Goal: Task Accomplishment & Management: Use online tool/utility

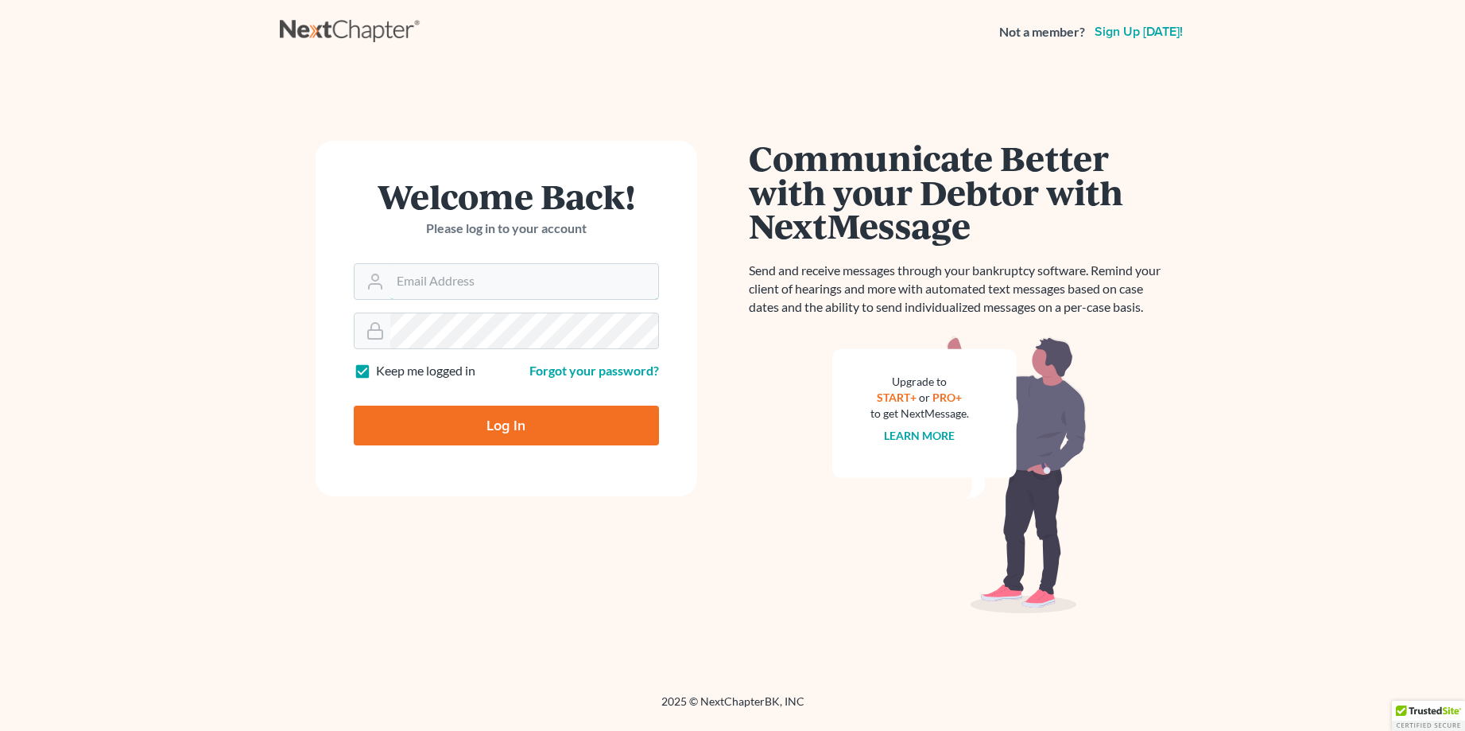
type input "[EMAIL_ADDRESS][DOMAIN_NAME]"
click at [499, 431] on input "Log In" at bounding box center [506, 425] width 305 height 40
type input "Thinking..."
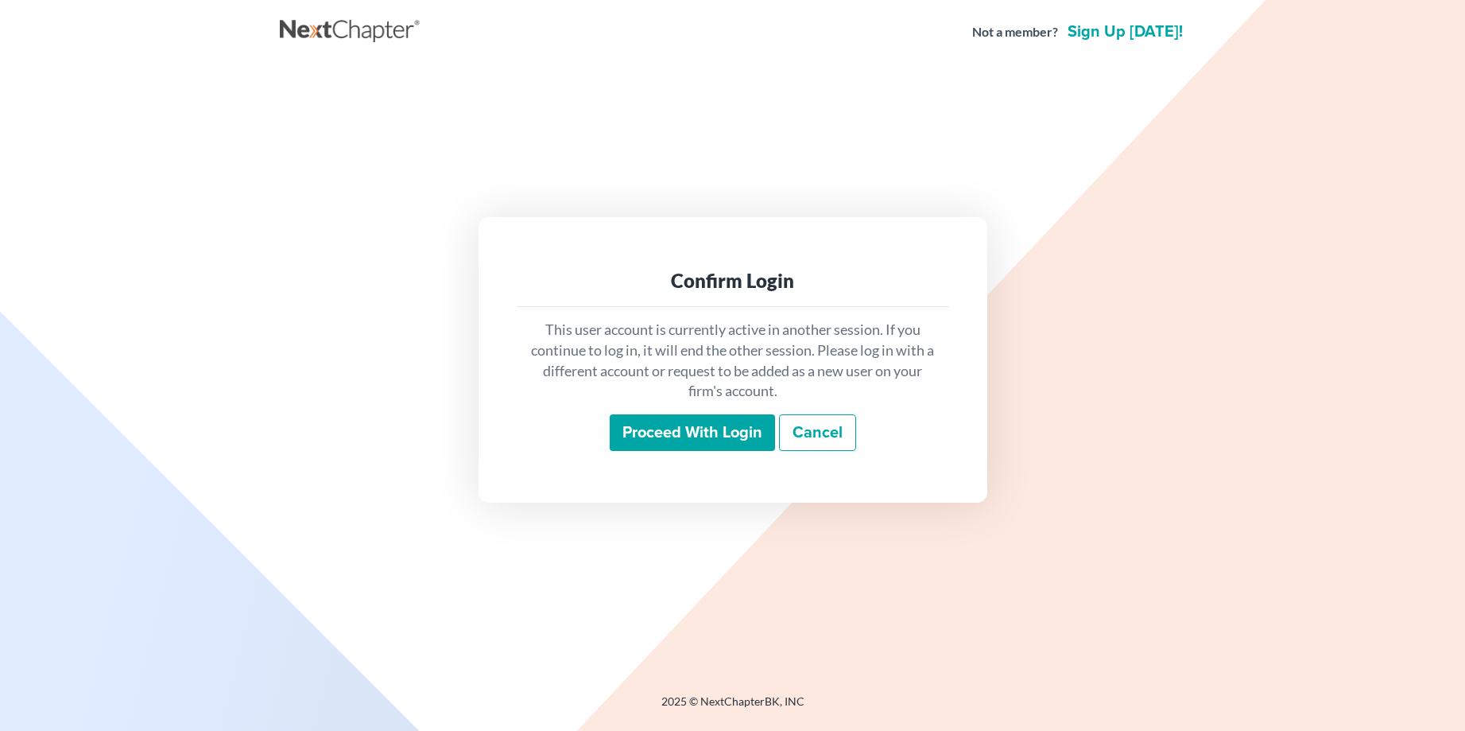
click at [686, 425] on input "Proceed with login" at bounding box center [692, 432] width 165 height 37
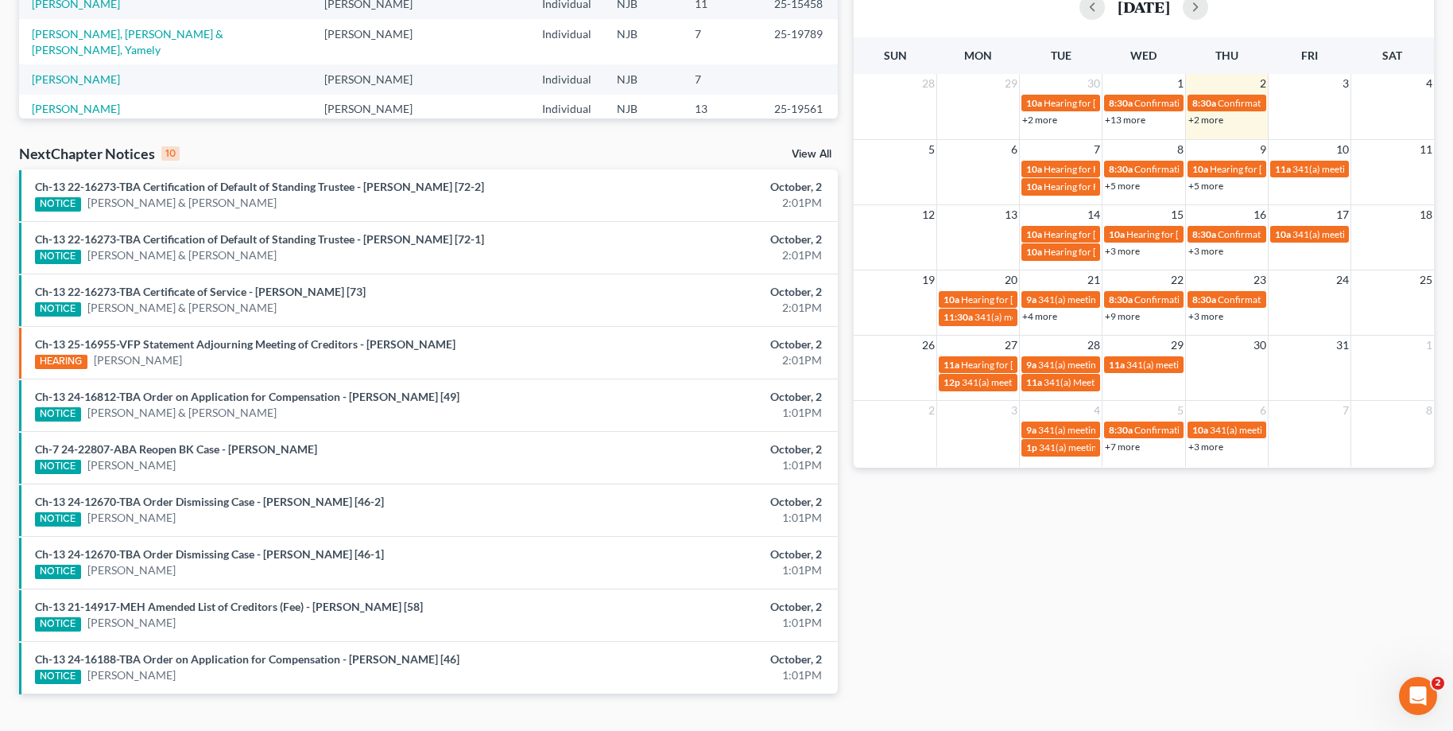
scroll to position [413, 0]
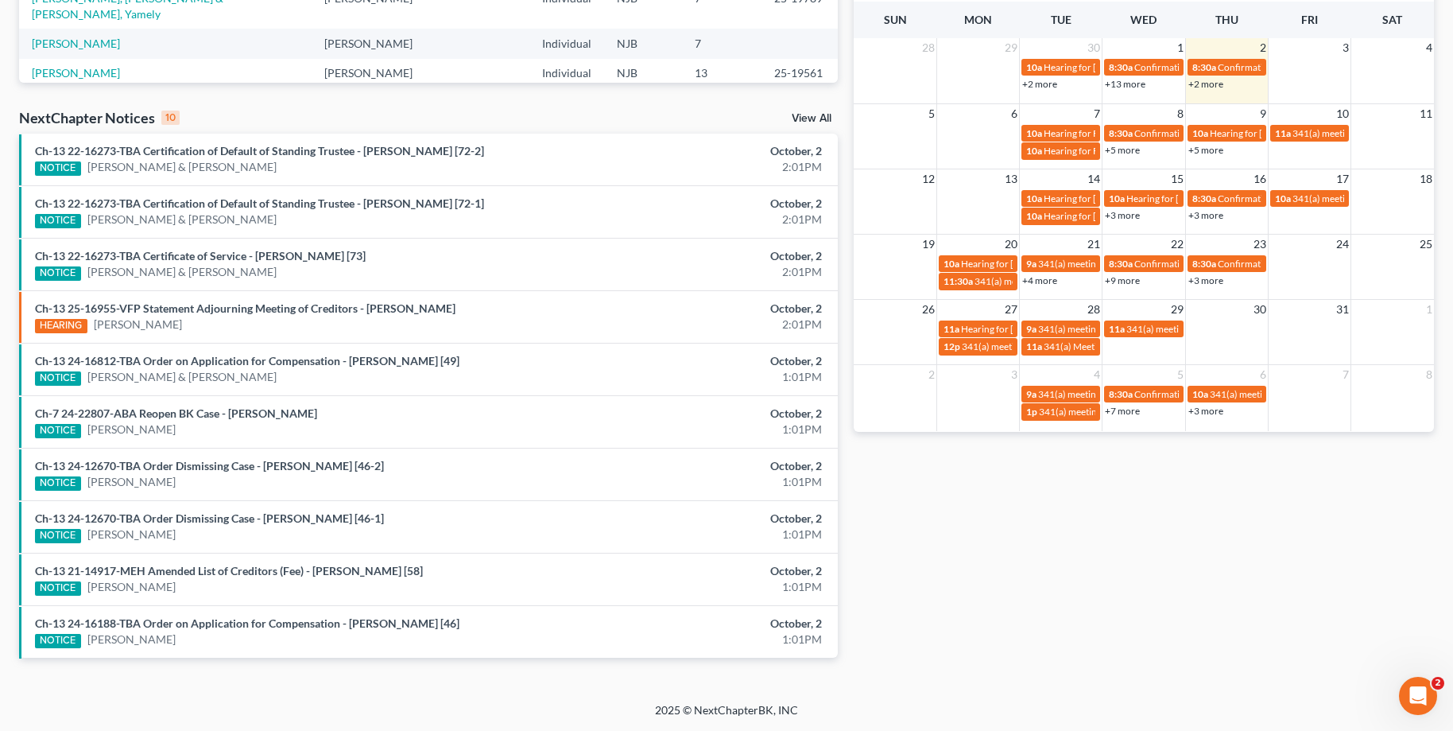
click at [820, 120] on link "View All" at bounding box center [812, 118] width 40 height 11
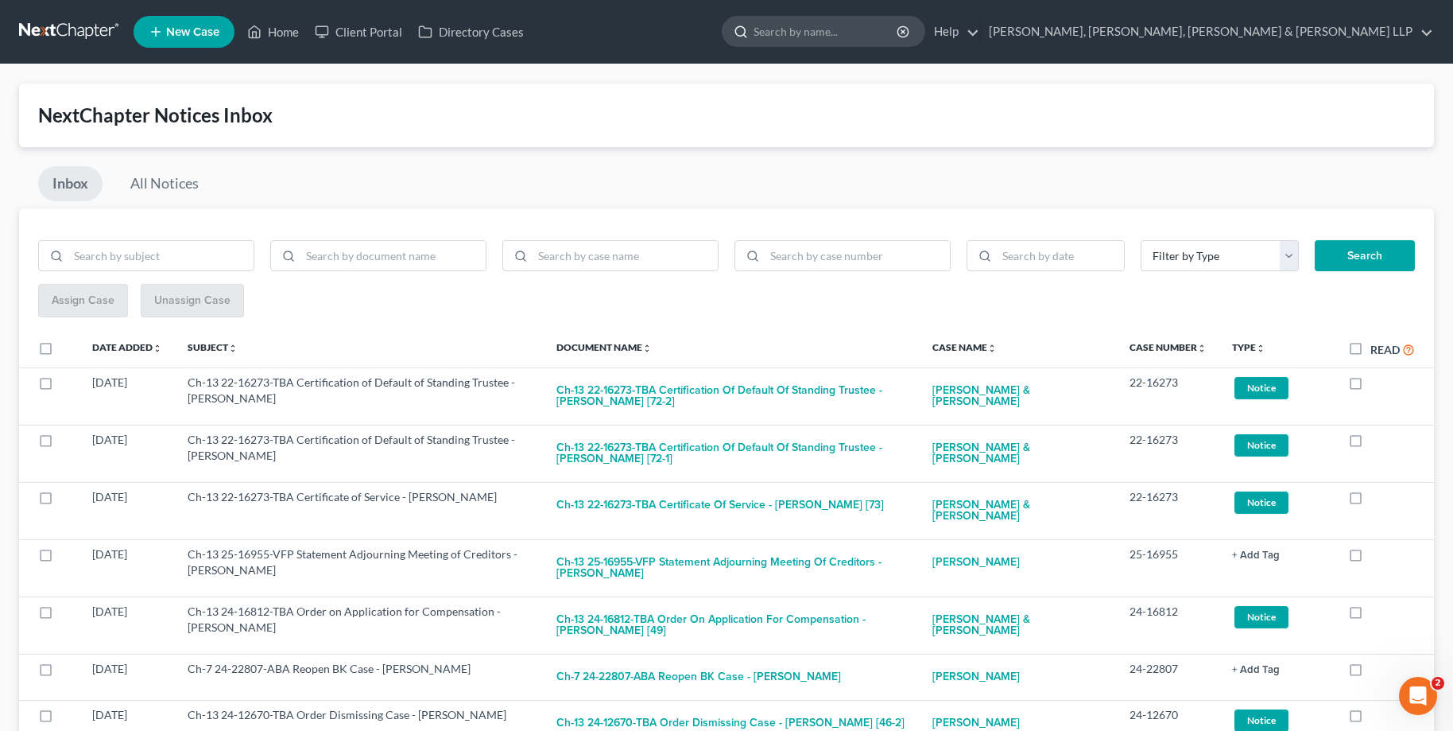
click at [899, 38] on input "search" at bounding box center [826, 31] width 145 height 29
type input "zakkour"
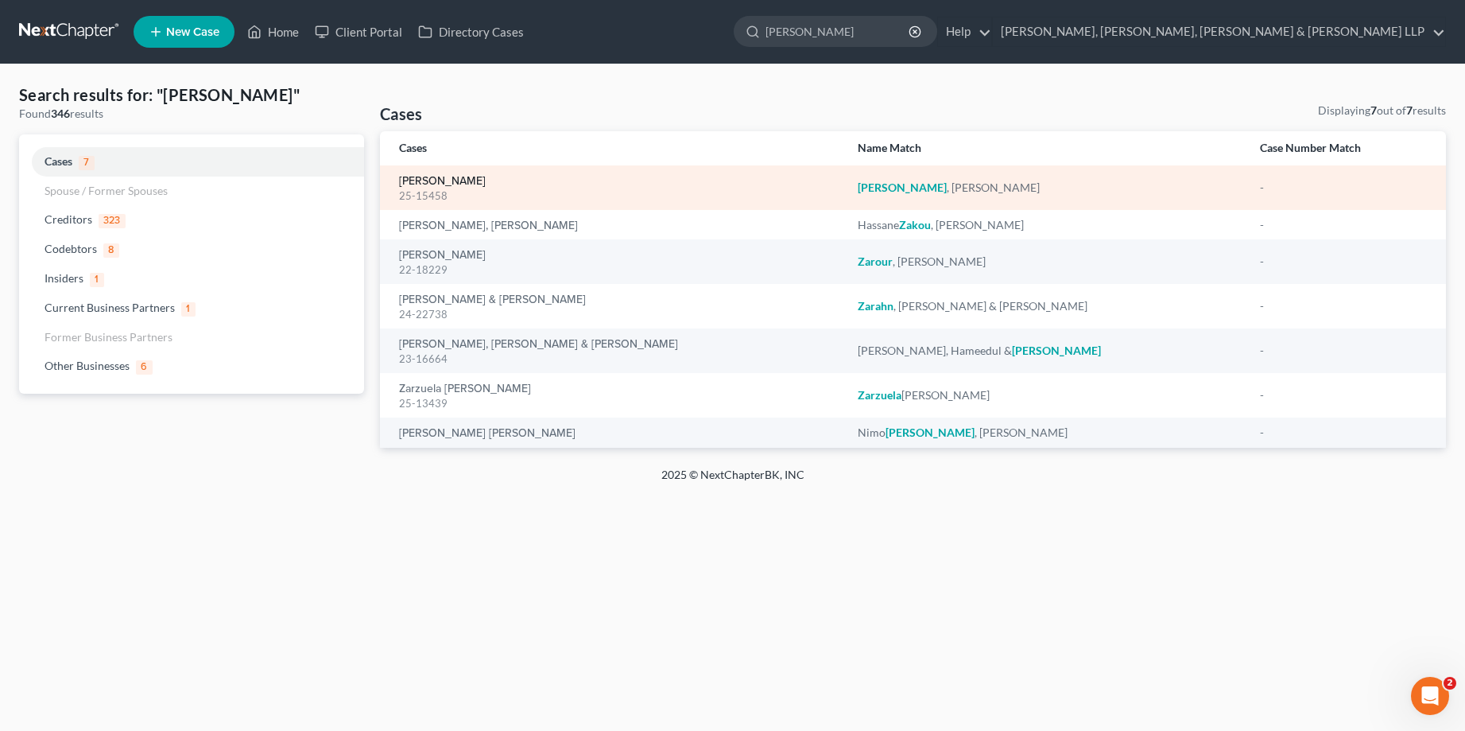
click at [463, 176] on link "Zakkour, Anwar" at bounding box center [442, 181] width 87 height 11
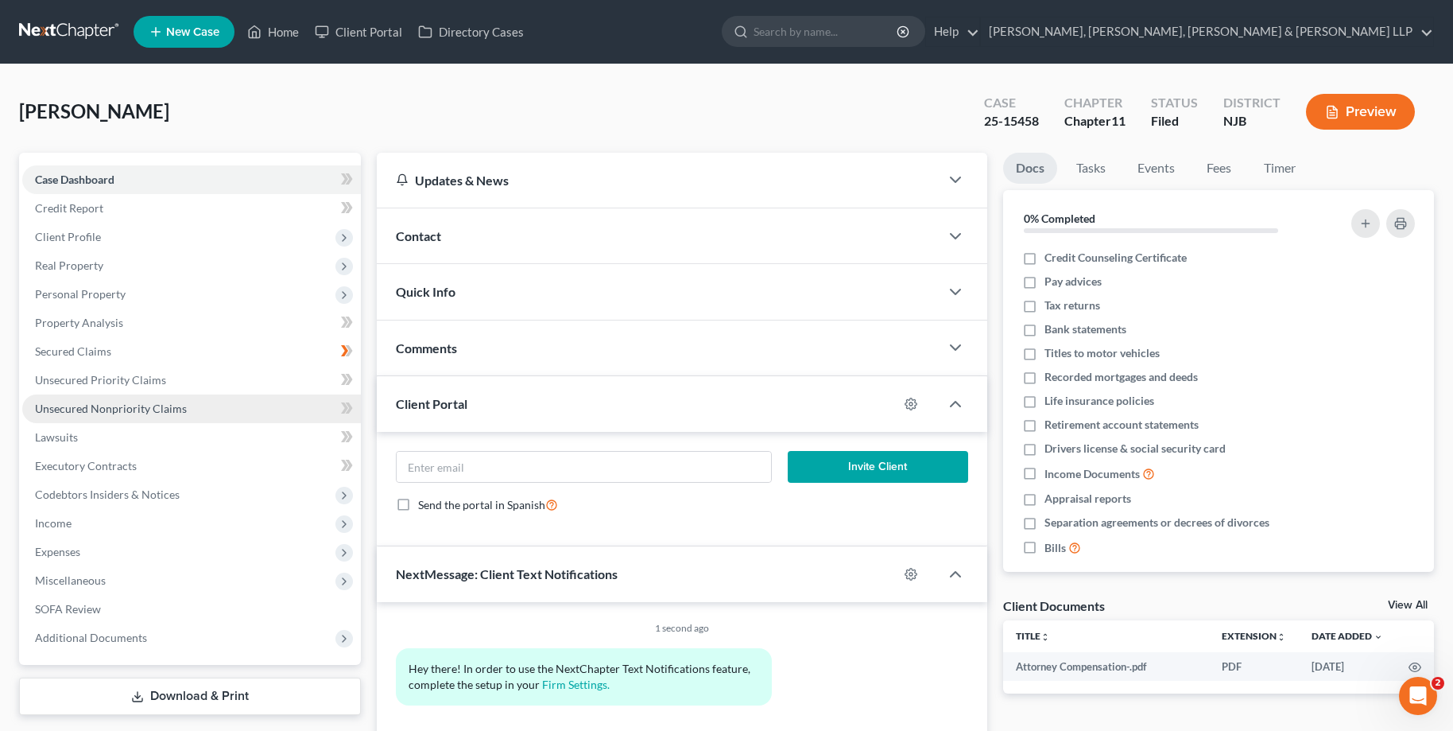
click at [79, 405] on span "Unsecured Nonpriority Claims" at bounding box center [111, 408] width 152 height 14
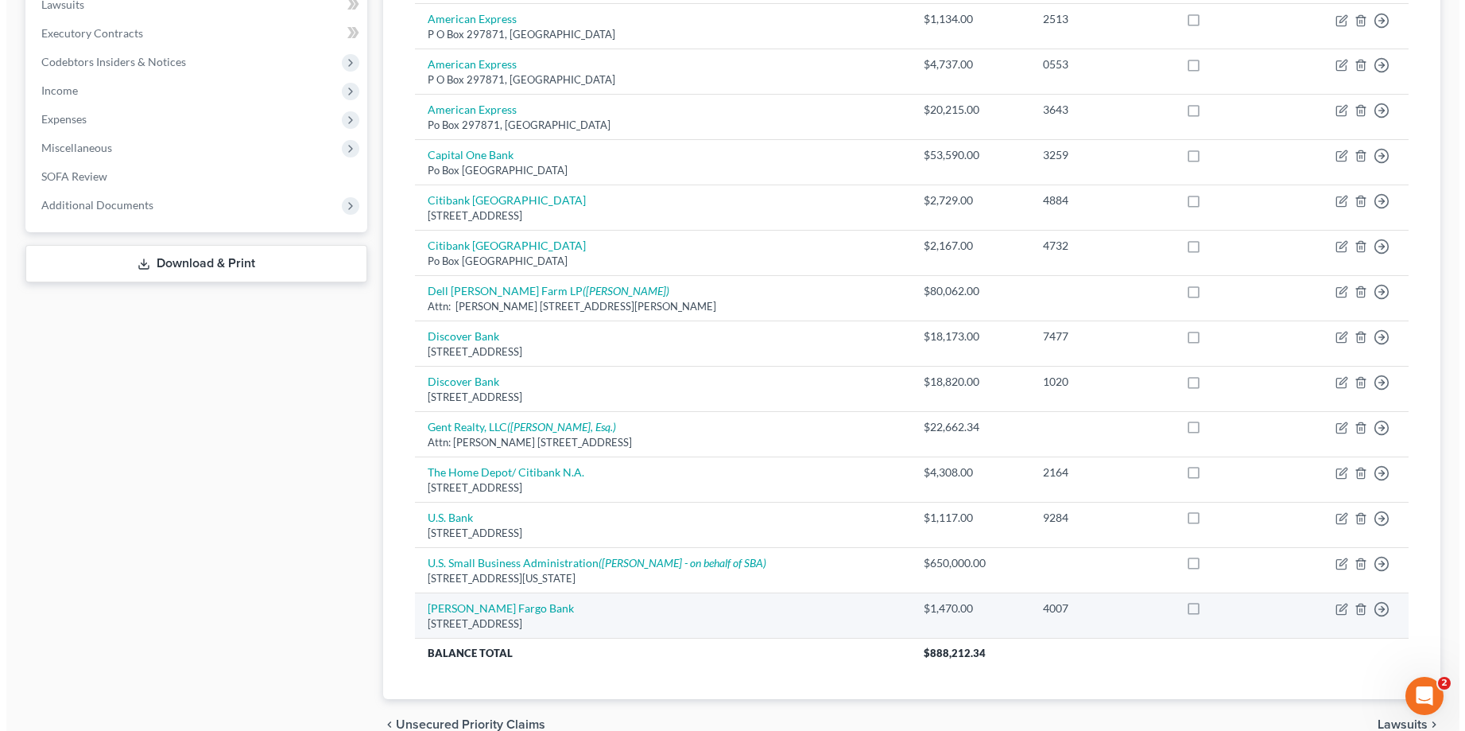
scroll to position [353, 0]
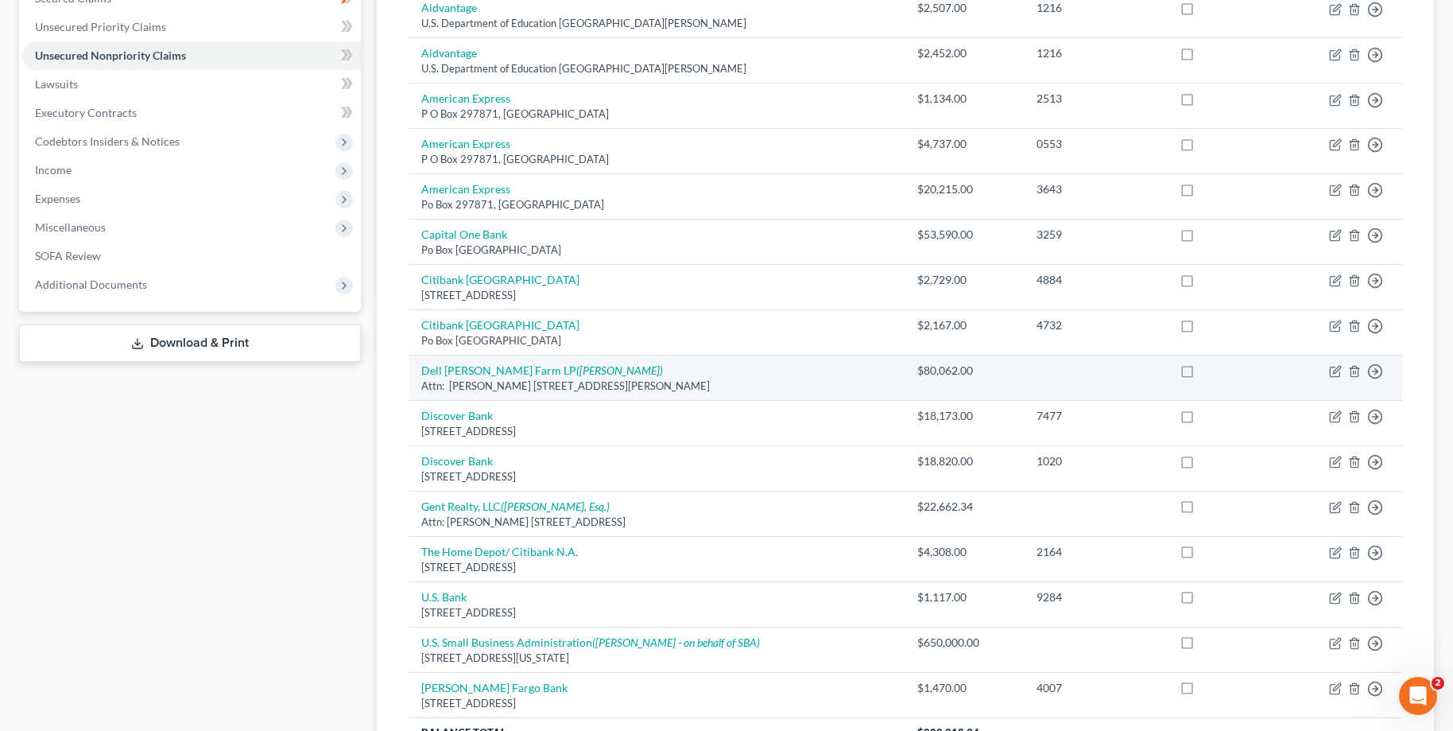
click at [545, 395] on td "Dell Glen Farm LP (Alan P. Spiniello) Attn: Jack Sepede 125 Westervelt Place, L…" at bounding box center [657, 377] width 496 height 45
click at [496, 366] on link "Dell Glen Farm LP (Alan P. Spiniello)" at bounding box center [542, 370] width 242 height 14
select select "33"
select select "14"
select select "0"
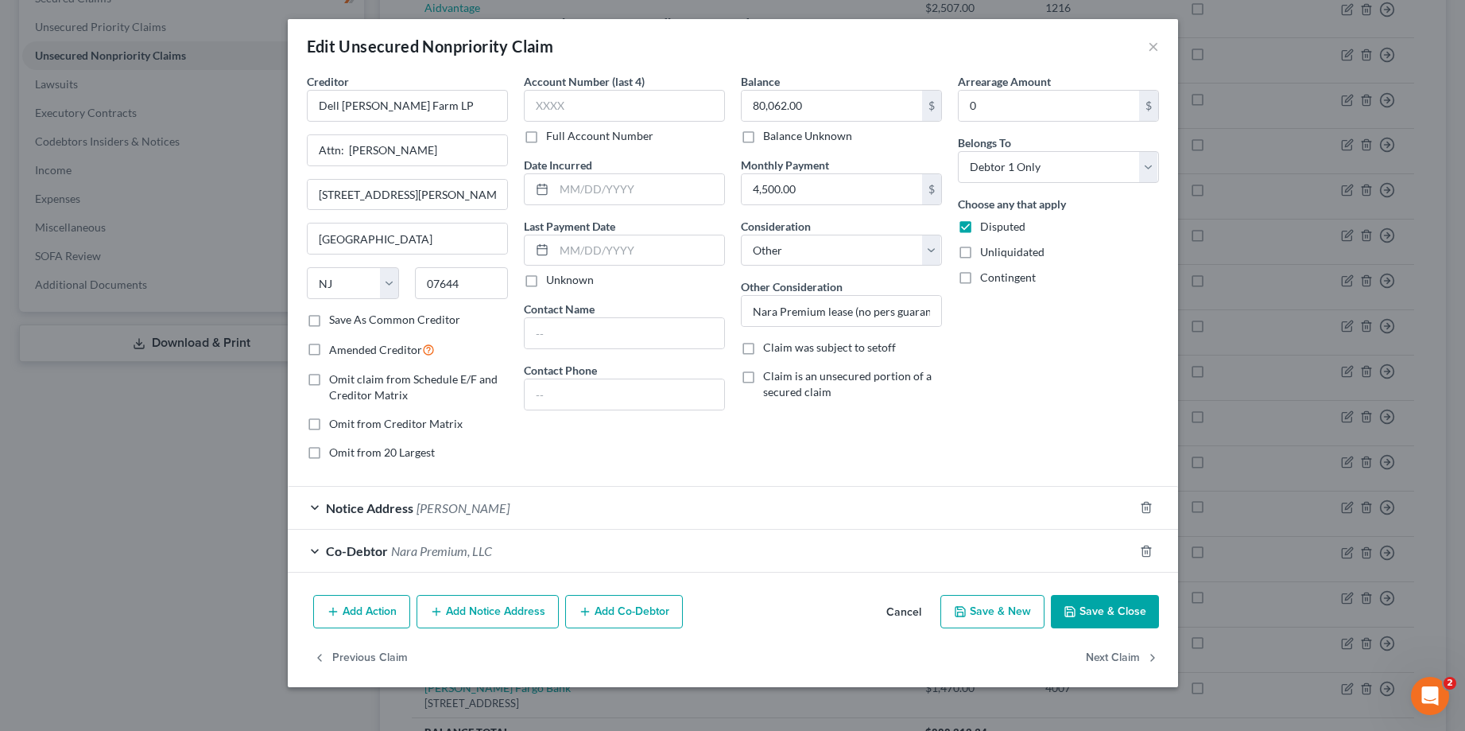
click at [390, 507] on span "Notice Address" at bounding box center [369, 507] width 87 height 15
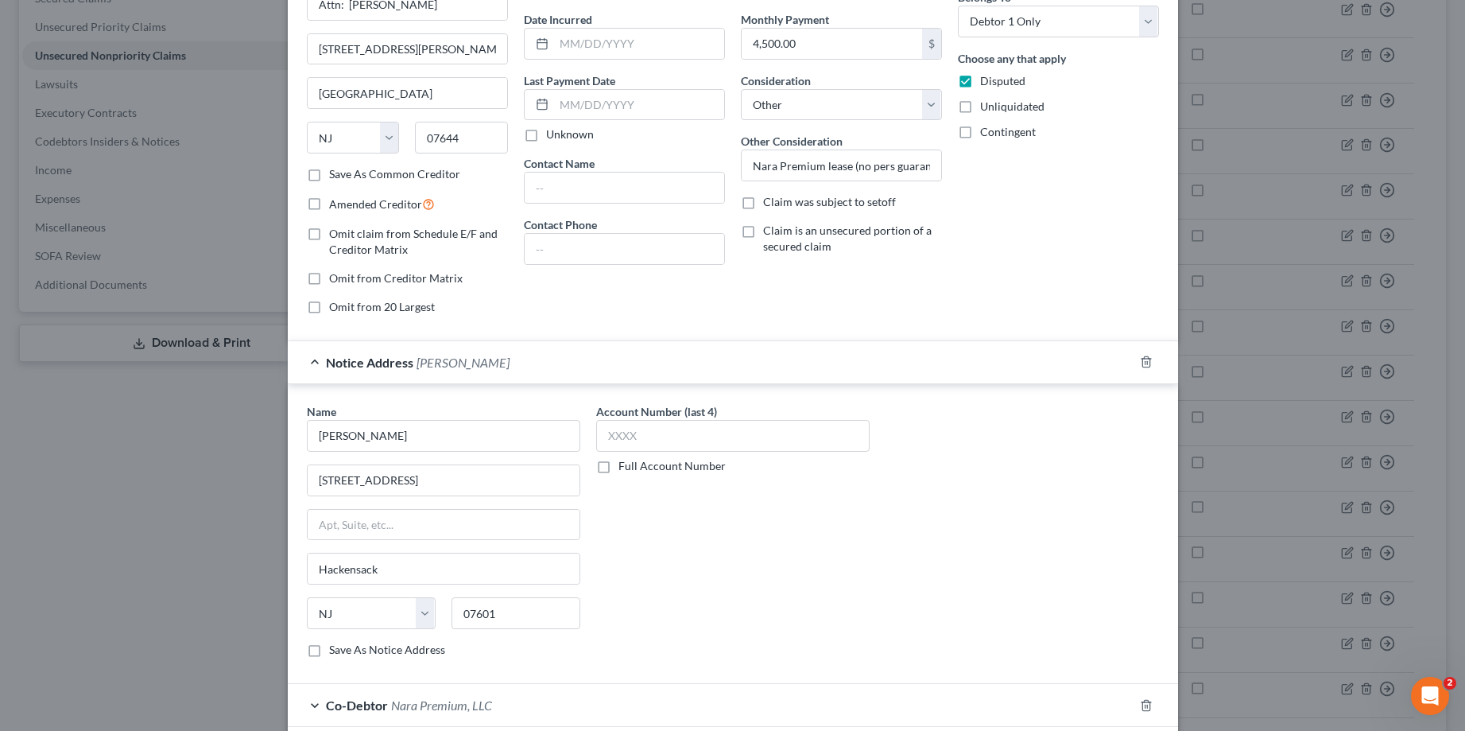
scroll to position [159, 0]
